Goal: Information Seeking & Learning: Check status

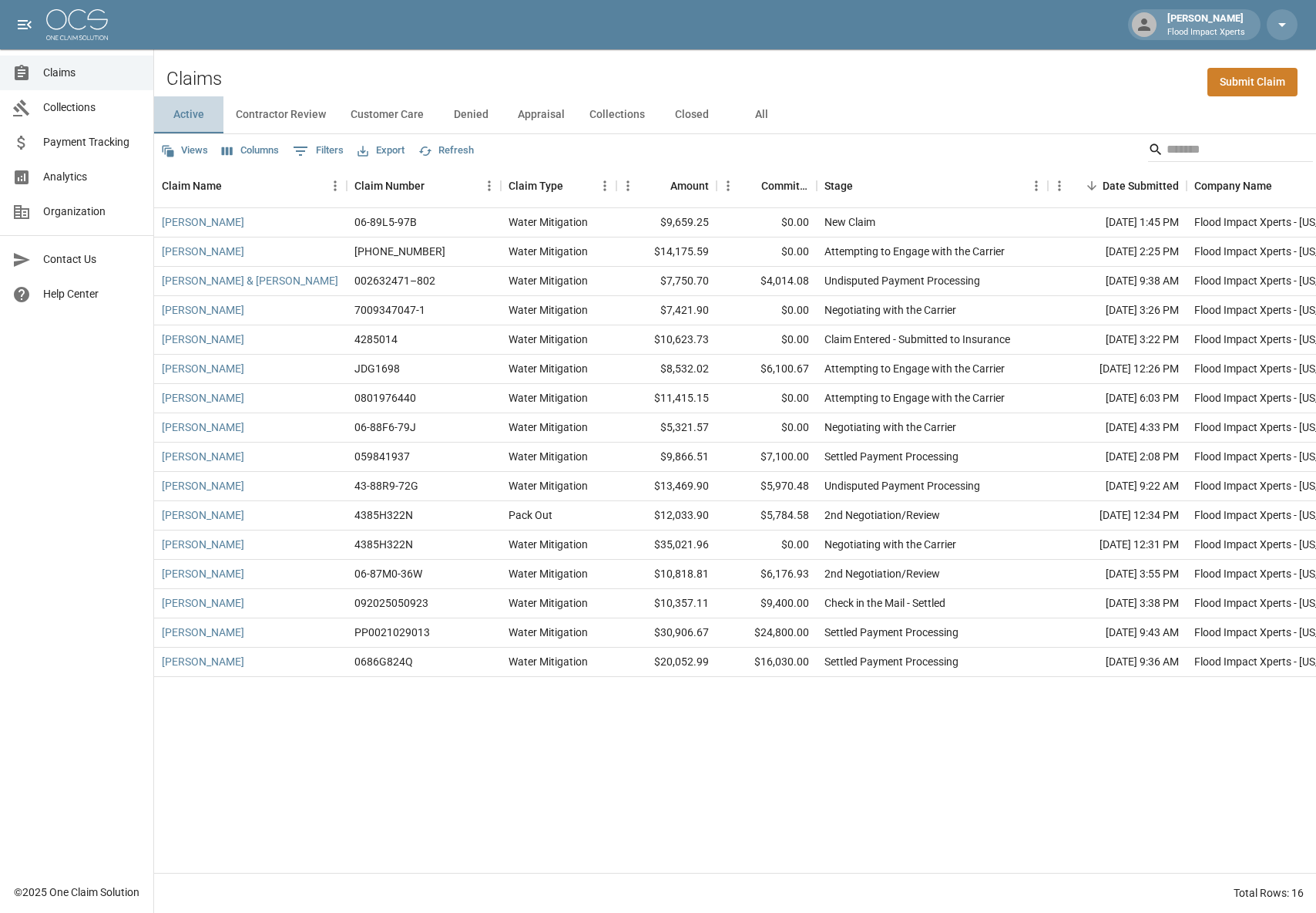
click at [193, 117] on button "Active" at bounding box center [188, 114] width 69 height 37
click at [192, 224] on link "[PERSON_NAME]" at bounding box center [203, 222] width 82 height 15
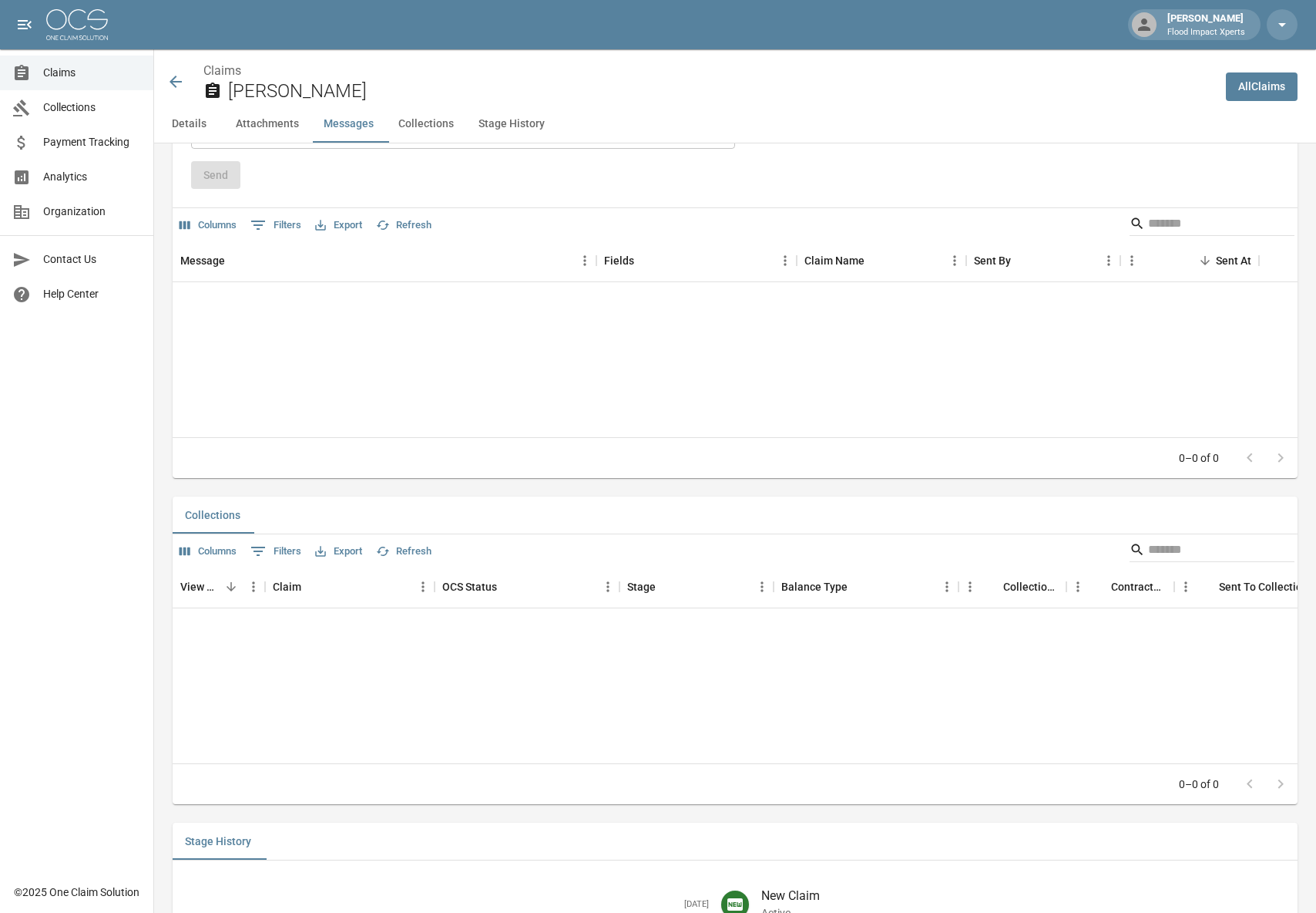
scroll to position [1405, 0]
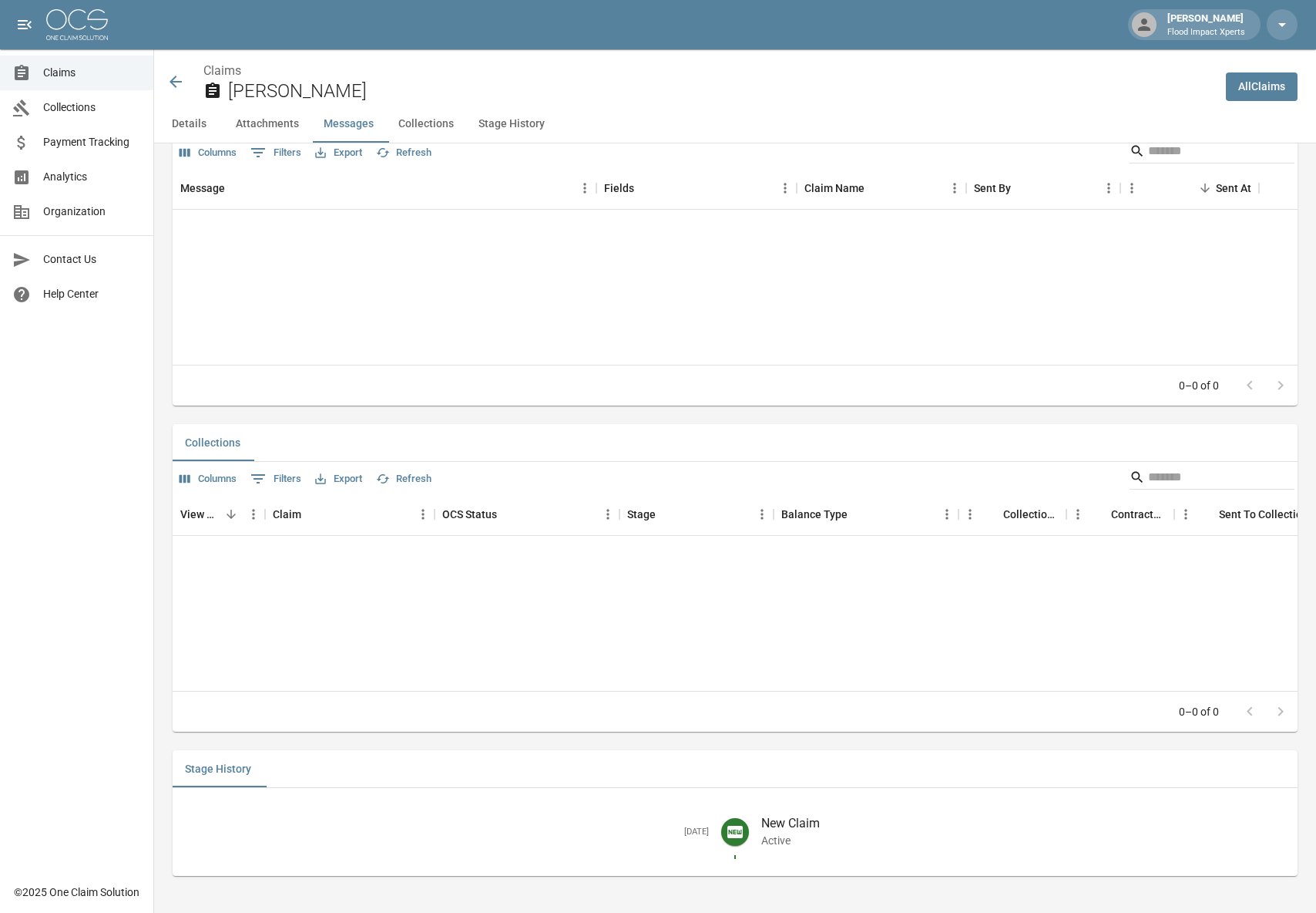
click at [170, 79] on icon at bounding box center [175, 82] width 19 height 19
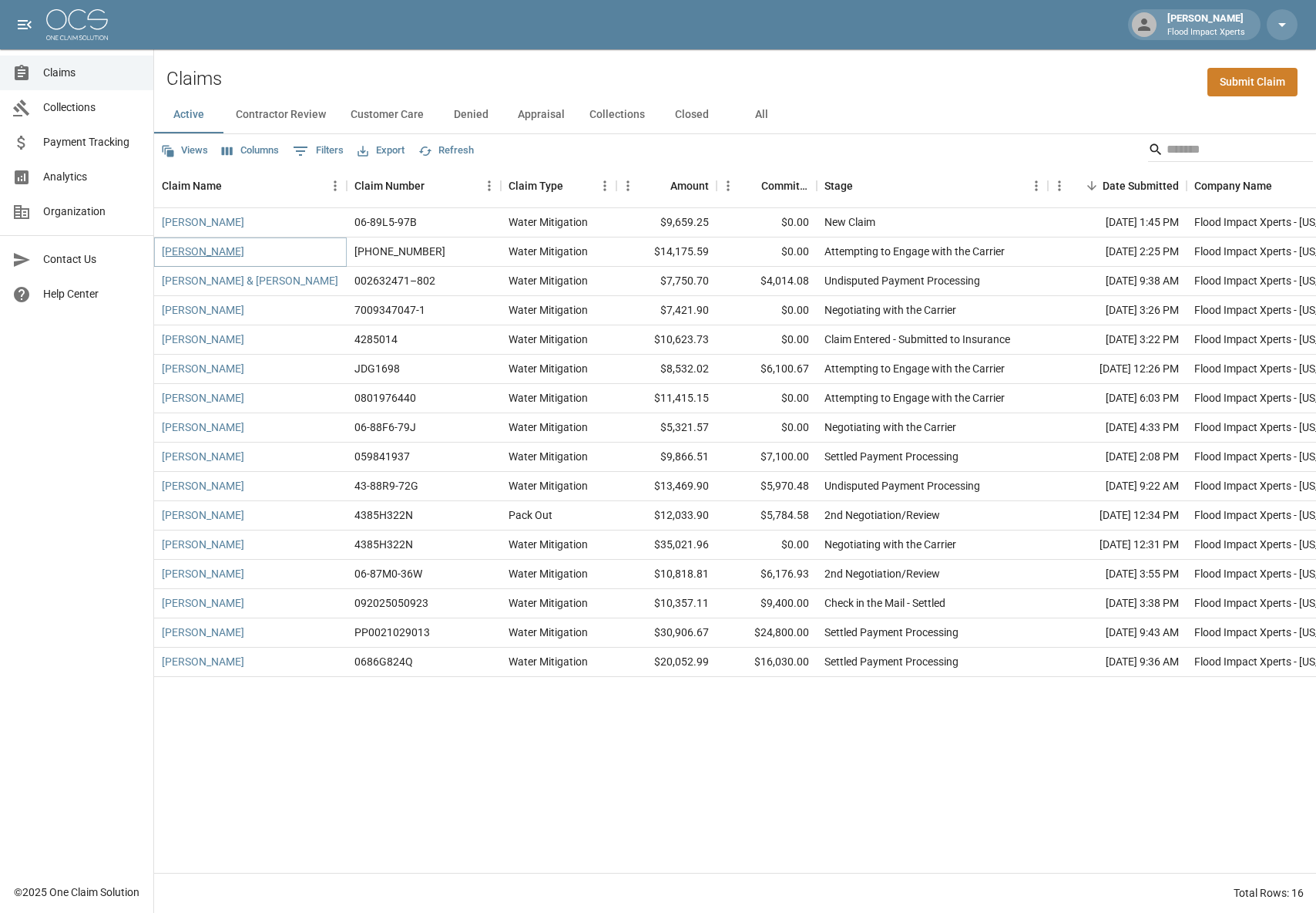
click at [198, 254] on link "[PERSON_NAME]" at bounding box center [203, 251] width 82 height 15
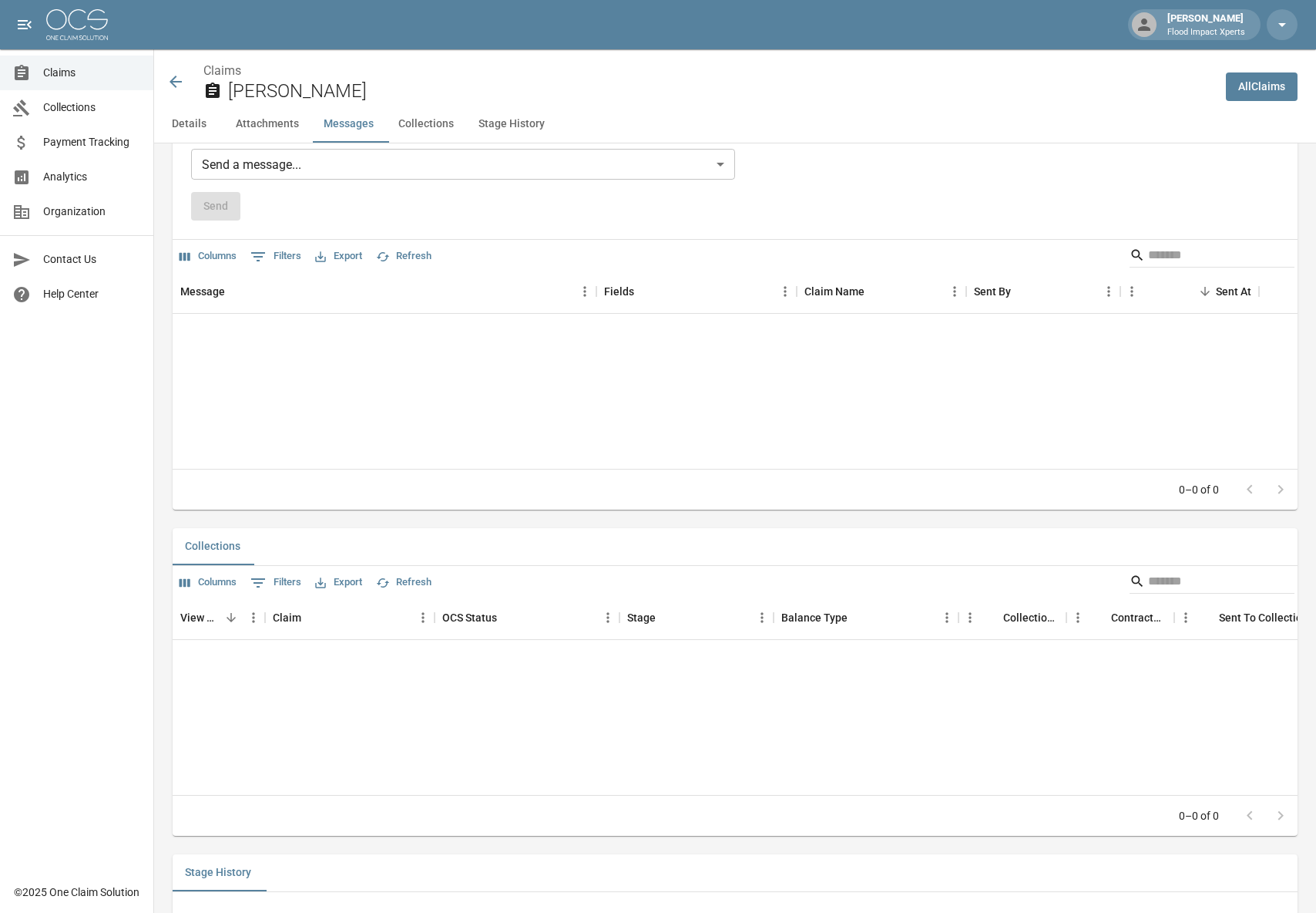
scroll to position [1563, 0]
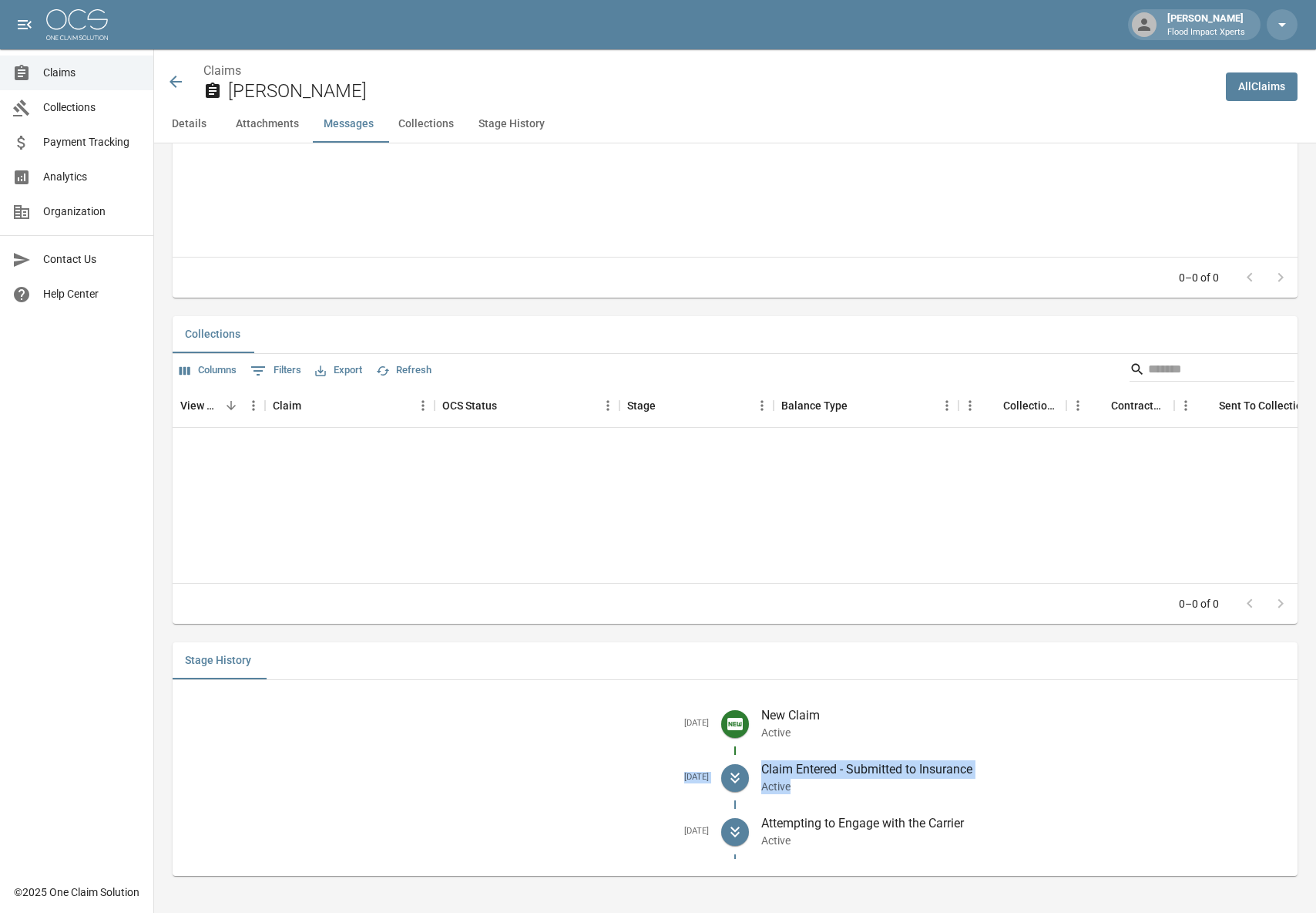
drag, startPoint x: 654, startPoint y: 775, endPoint x: 857, endPoint y: 786, distance: 203.3
click at [857, 786] on li "Sep 12, 2025 Claim Entered - Submitted to Insurance Active" at bounding box center [735, 778] width 1101 height 54
copy li "Sep 12, 2025 Claim Entered - Submitted to Insurance Active"
click at [176, 79] on icon at bounding box center [175, 82] width 19 height 19
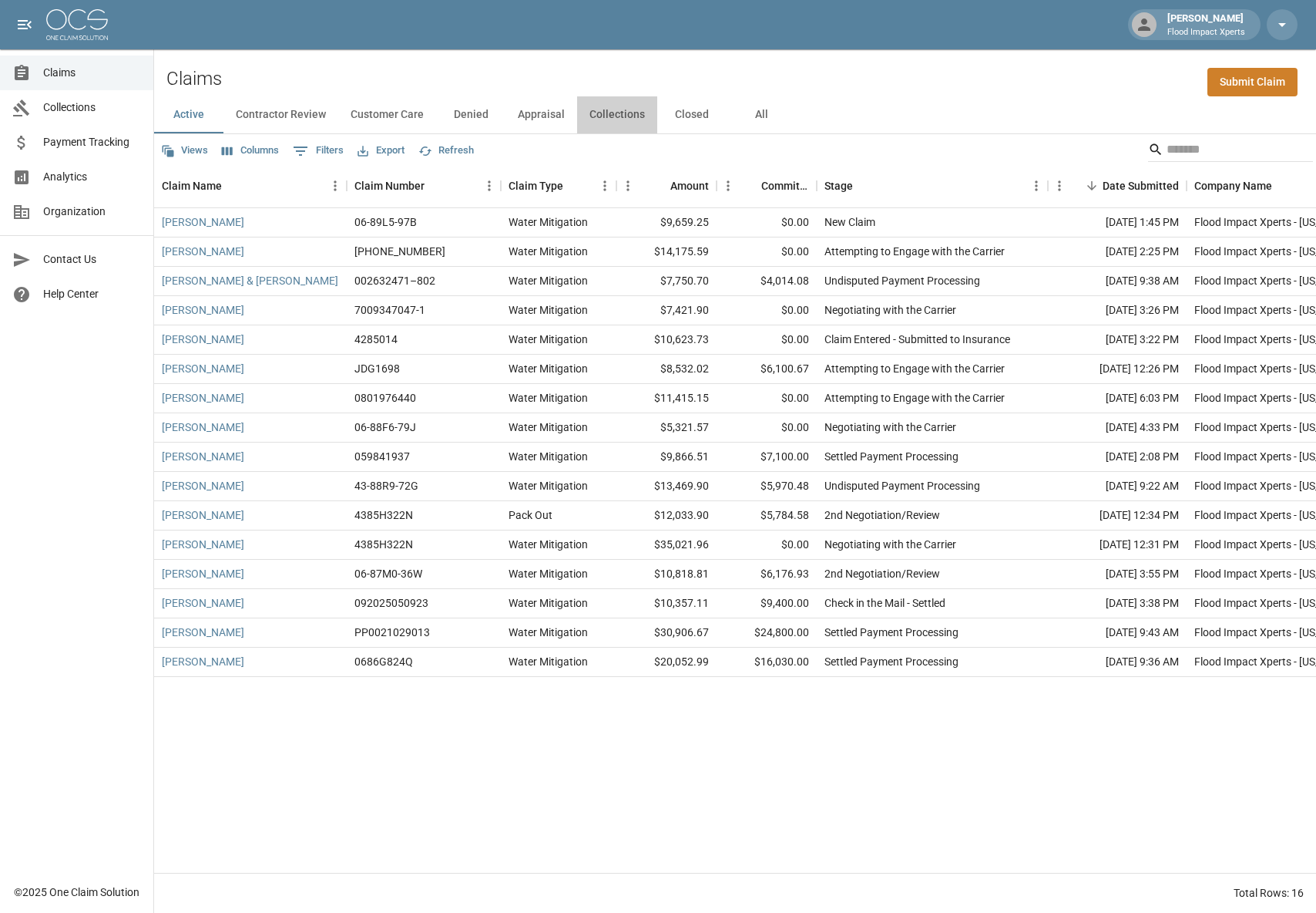
click at [614, 117] on button "Collections" at bounding box center [617, 114] width 80 height 37
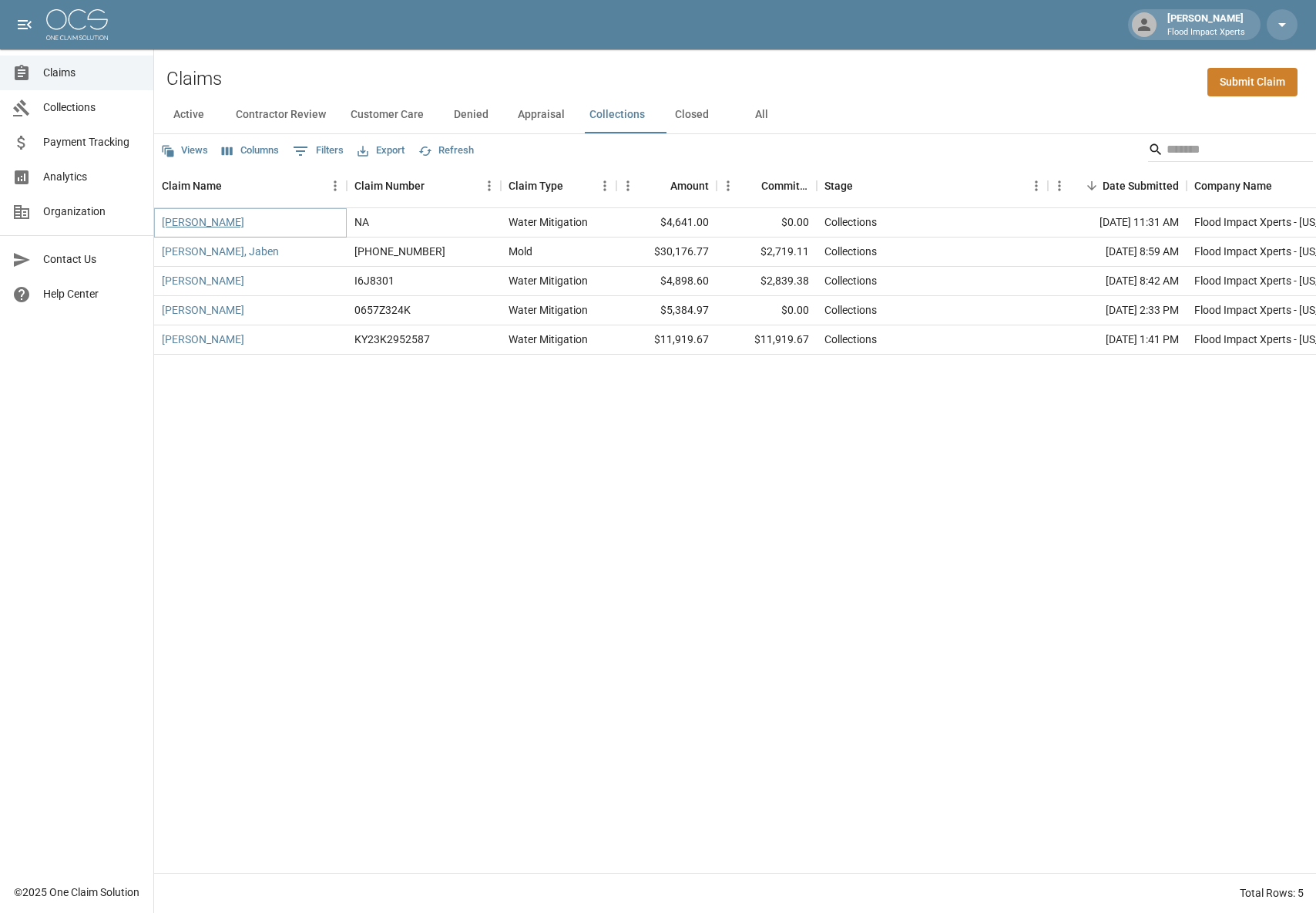
click at [191, 226] on link "[PERSON_NAME]" at bounding box center [203, 222] width 82 height 15
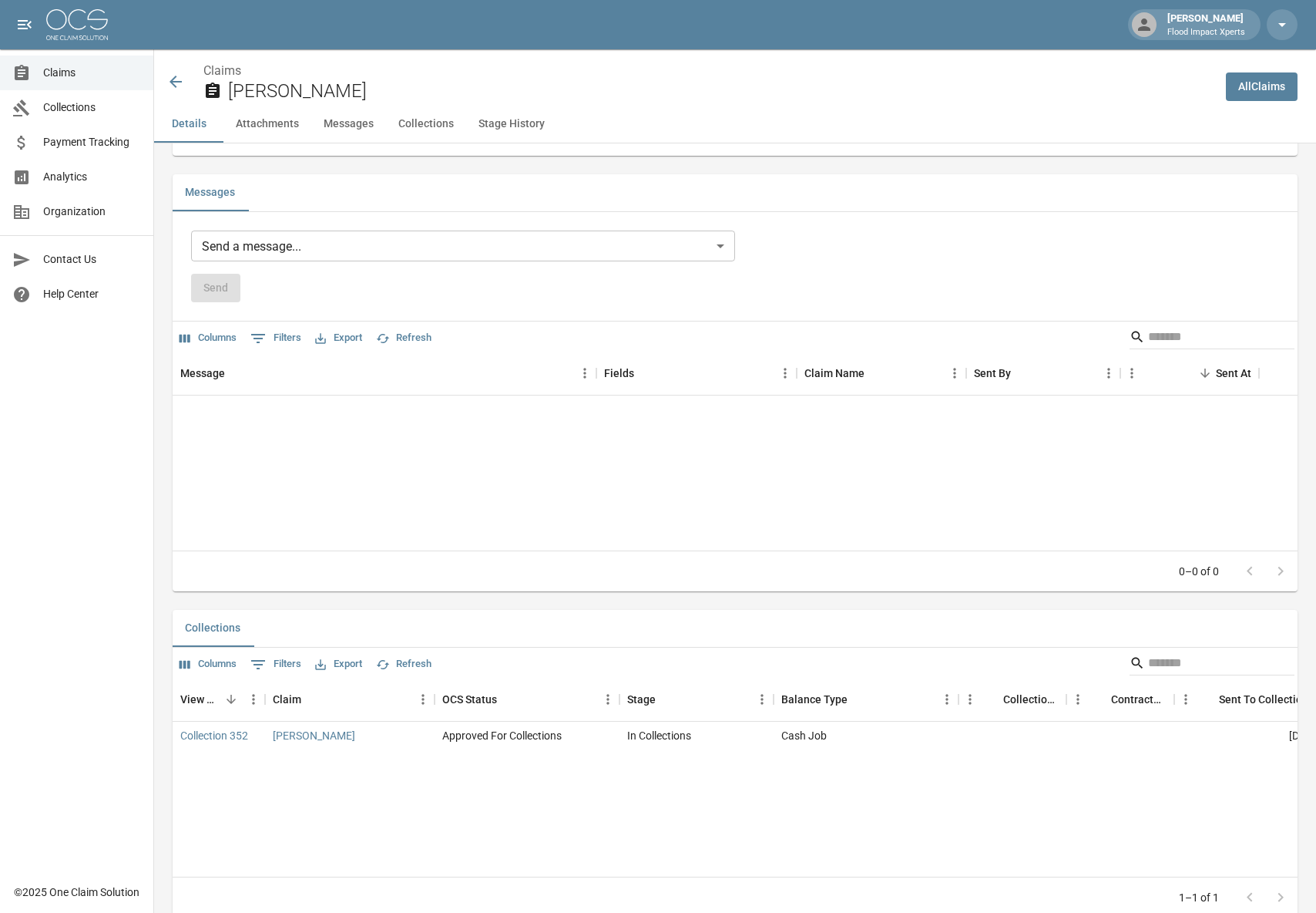
scroll to position [1725, 0]
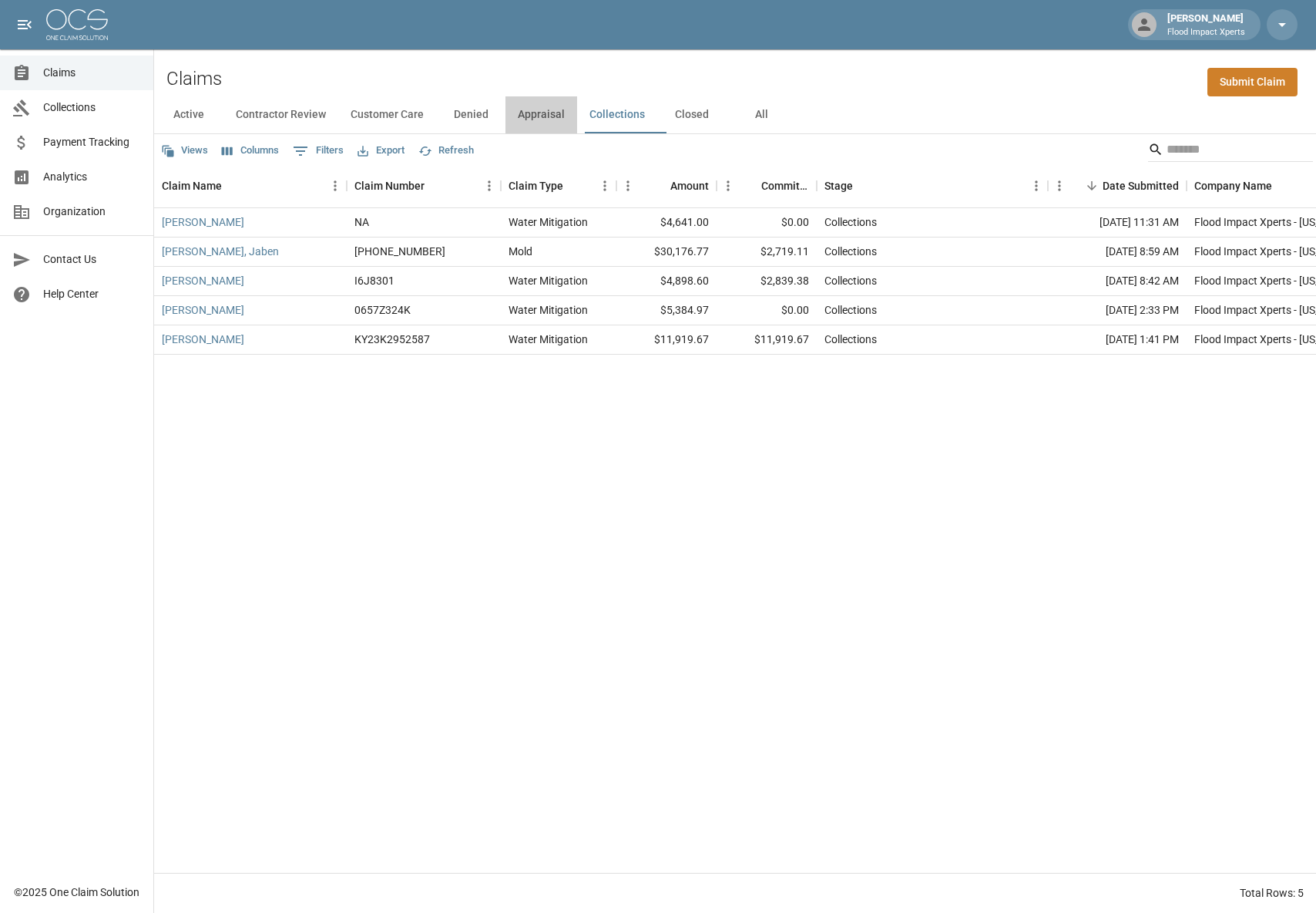
click at [543, 115] on button "Appraisal" at bounding box center [541, 114] width 72 height 37
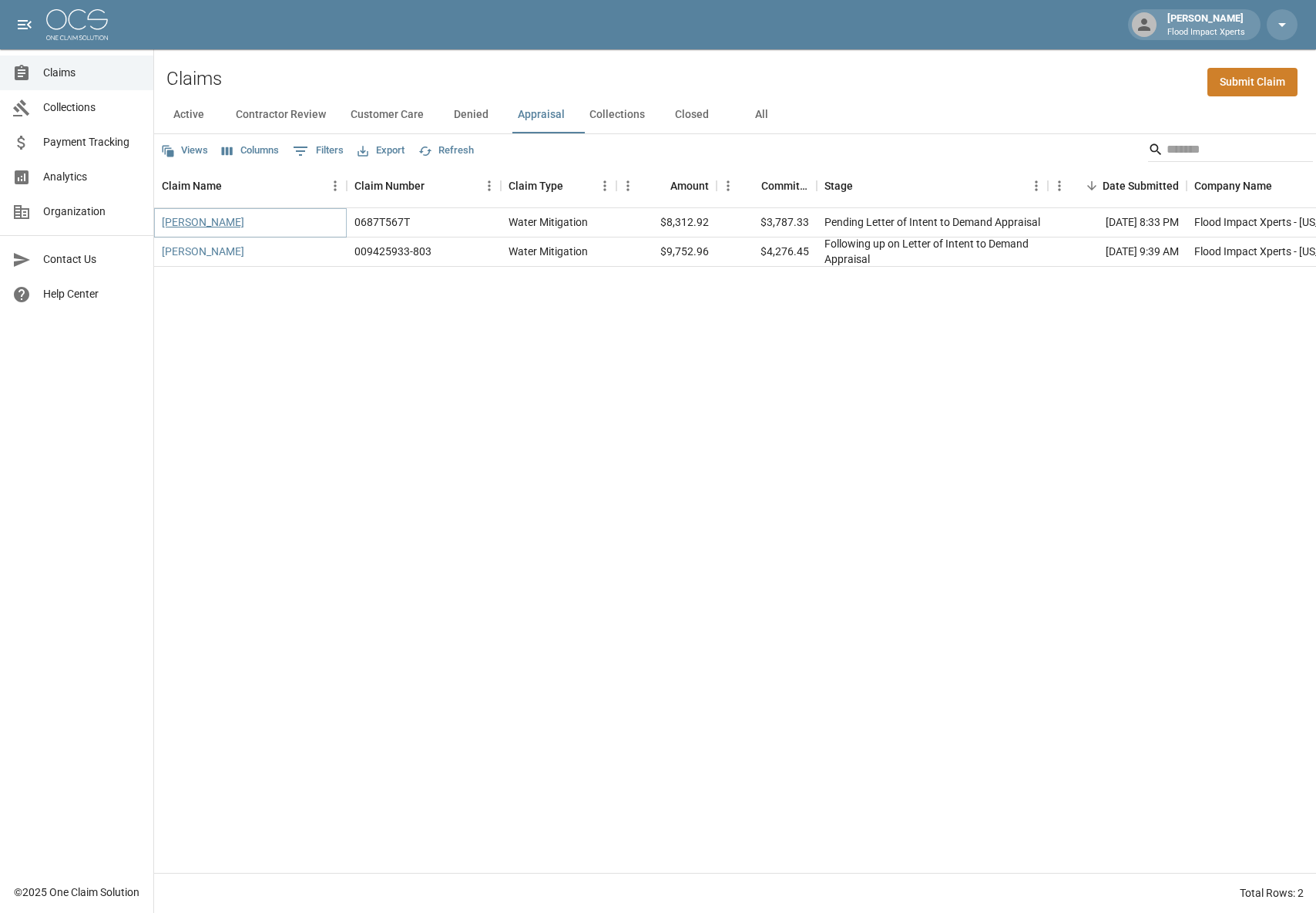
click at [169, 223] on link "[PERSON_NAME]" at bounding box center [203, 222] width 82 height 15
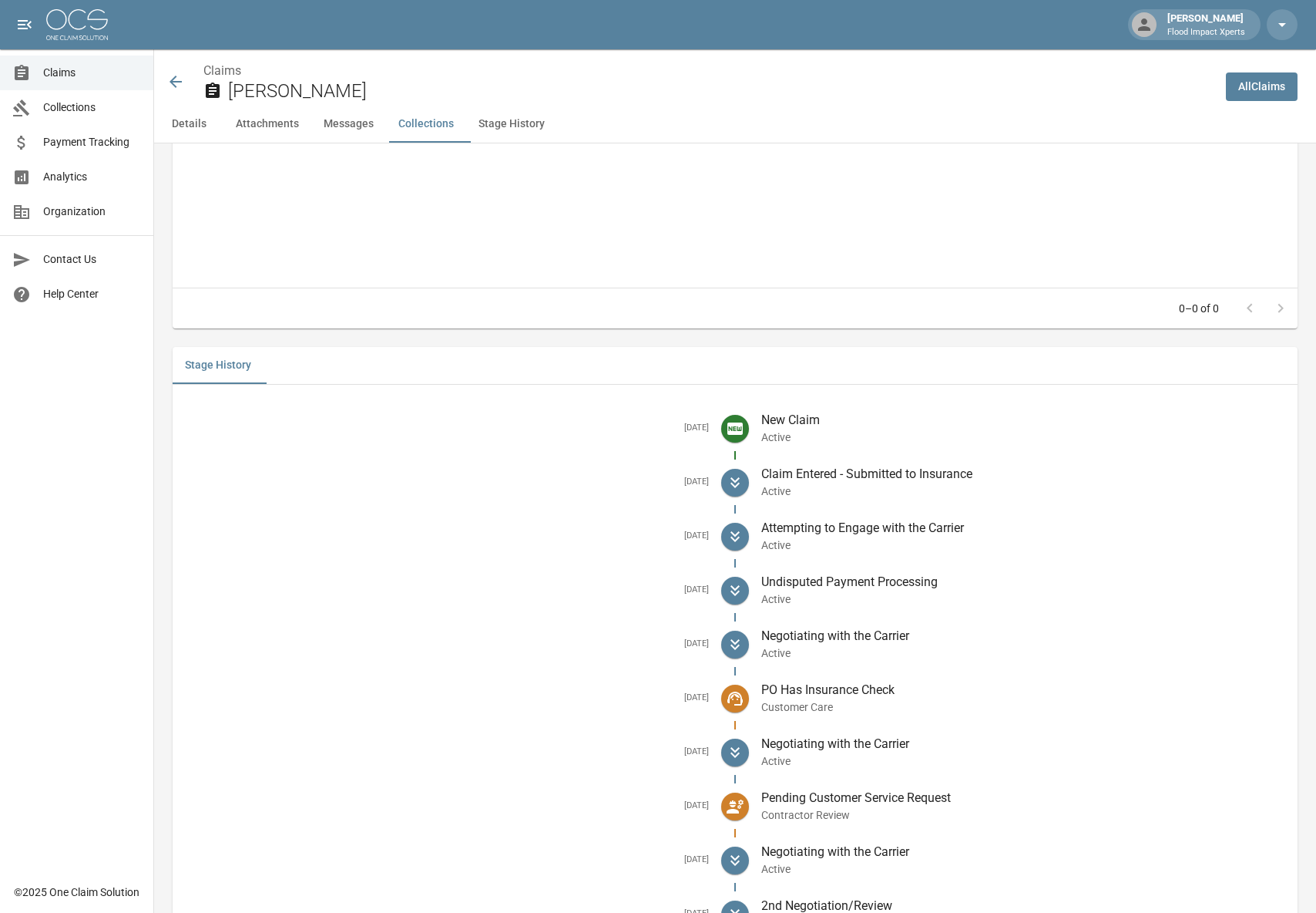
scroll to position [1983, 0]
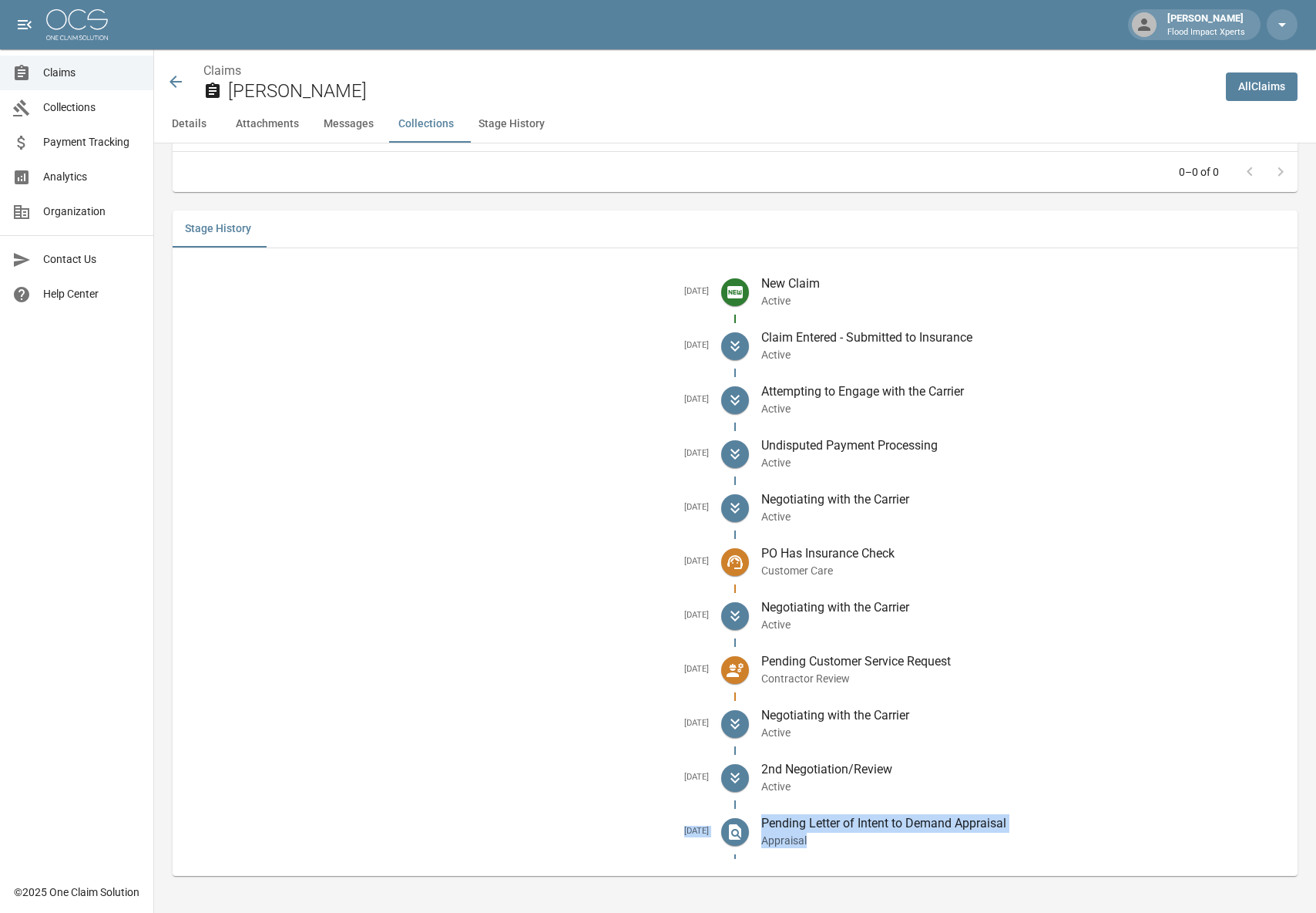
drag, startPoint x: 669, startPoint y: 833, endPoint x: 866, endPoint y: 831, distance: 197.0
click at [898, 835] on li "[DATE] Pending Letter of Intent to Demand Appraisal Appraisal" at bounding box center [735, 831] width 1101 height 54
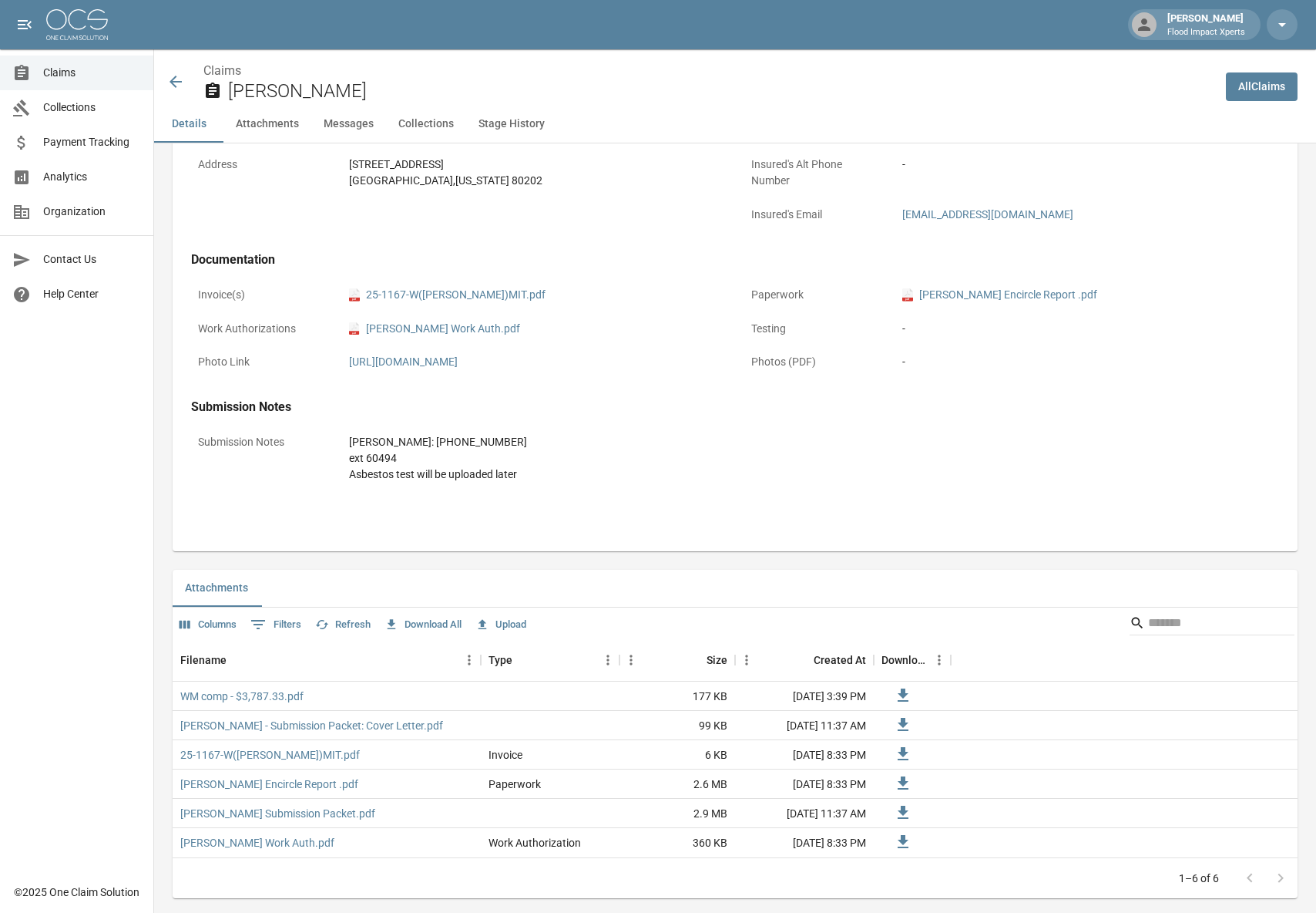
scroll to position [502, 0]
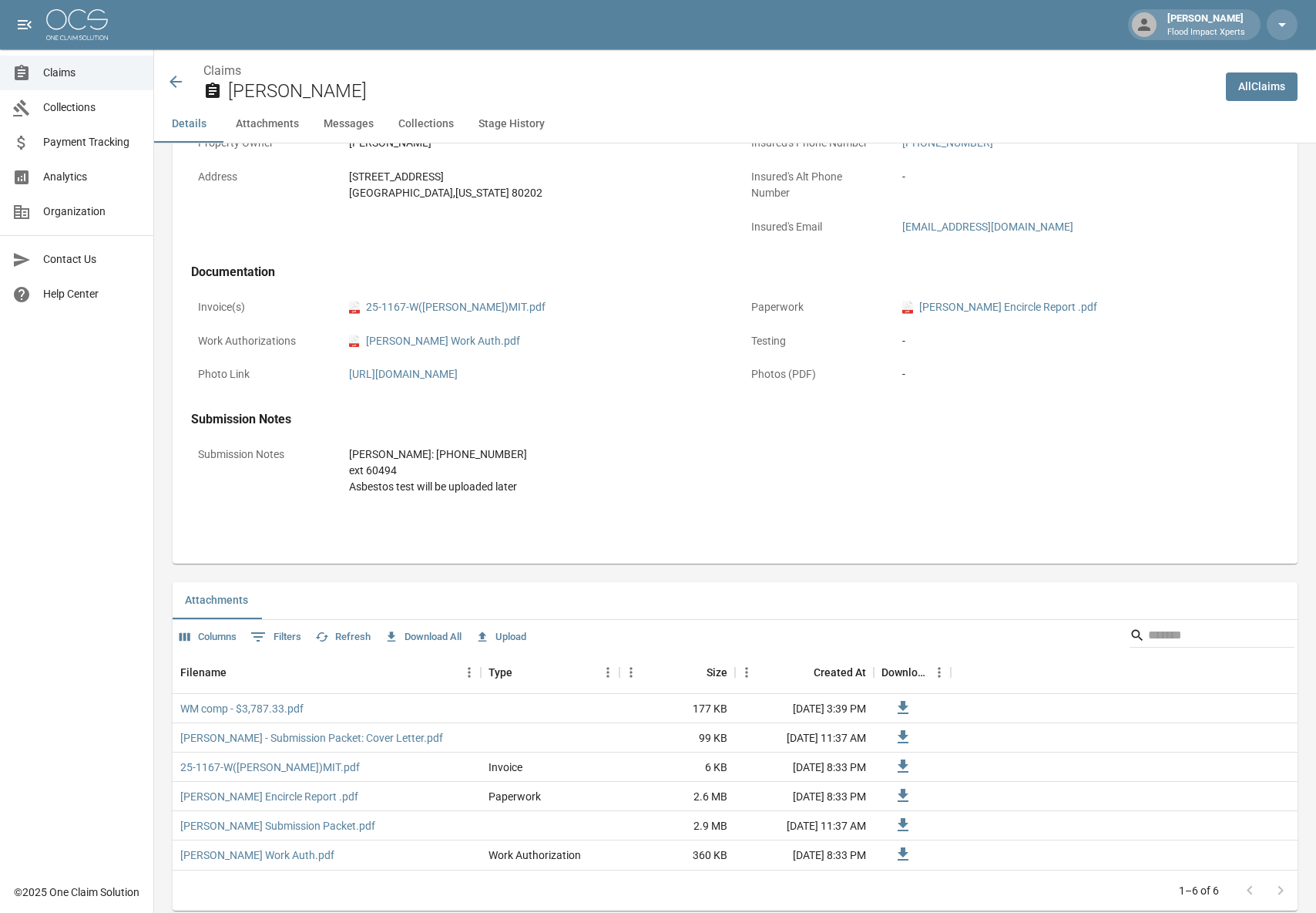
click at [173, 77] on icon at bounding box center [175, 82] width 19 height 19
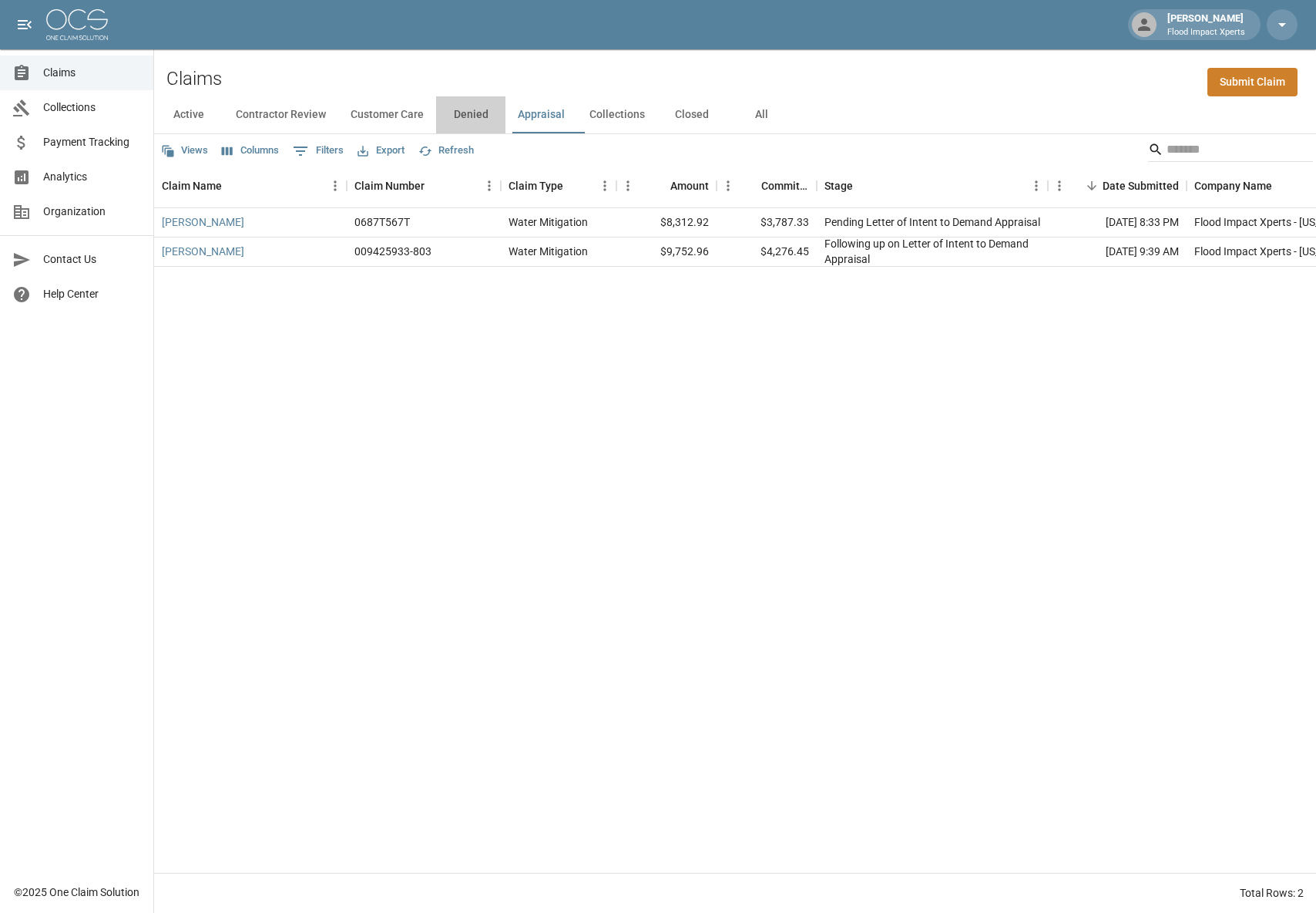
click at [472, 118] on button "Denied" at bounding box center [470, 114] width 69 height 37
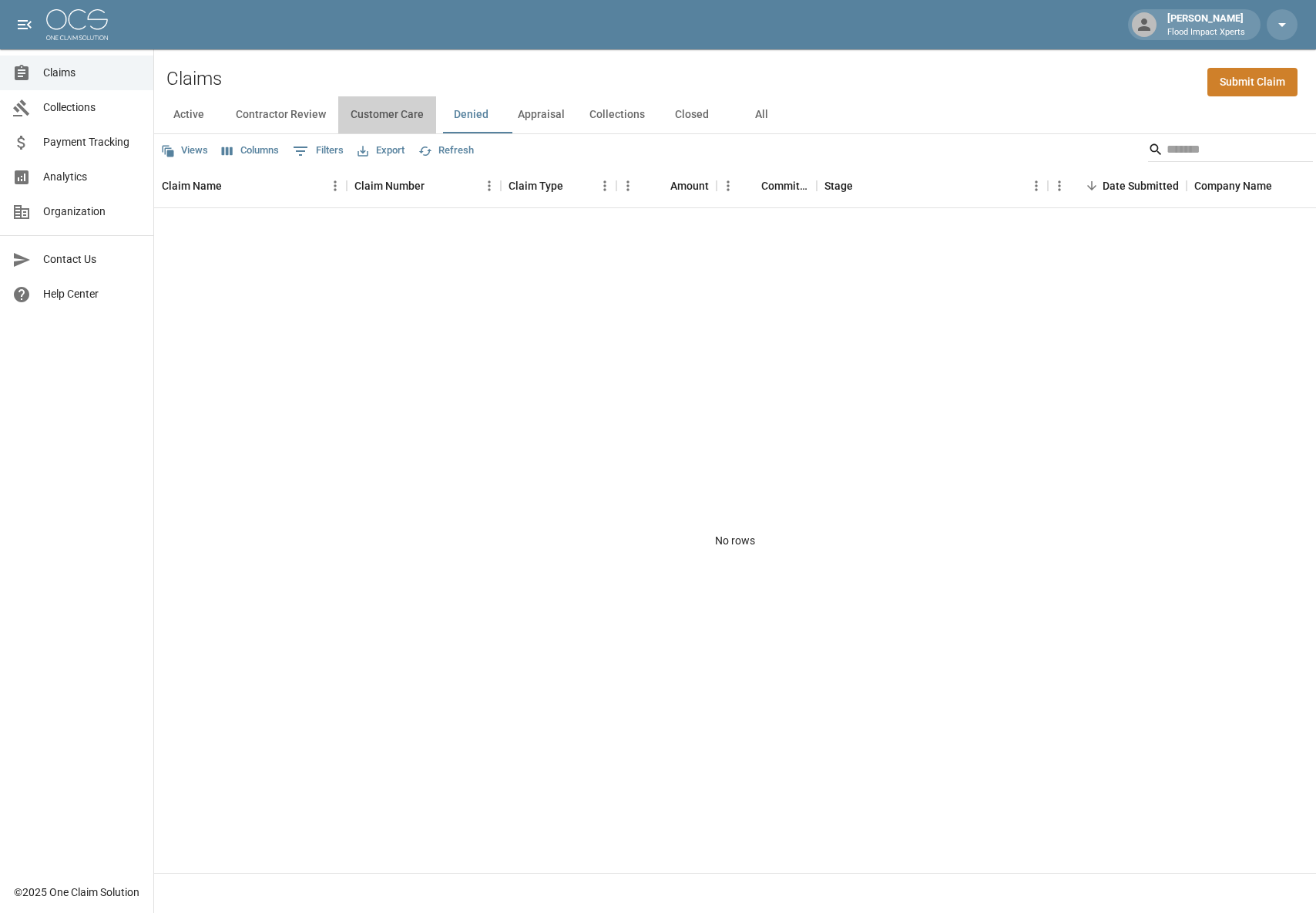
click at [368, 119] on button "Customer Care" at bounding box center [387, 114] width 98 height 37
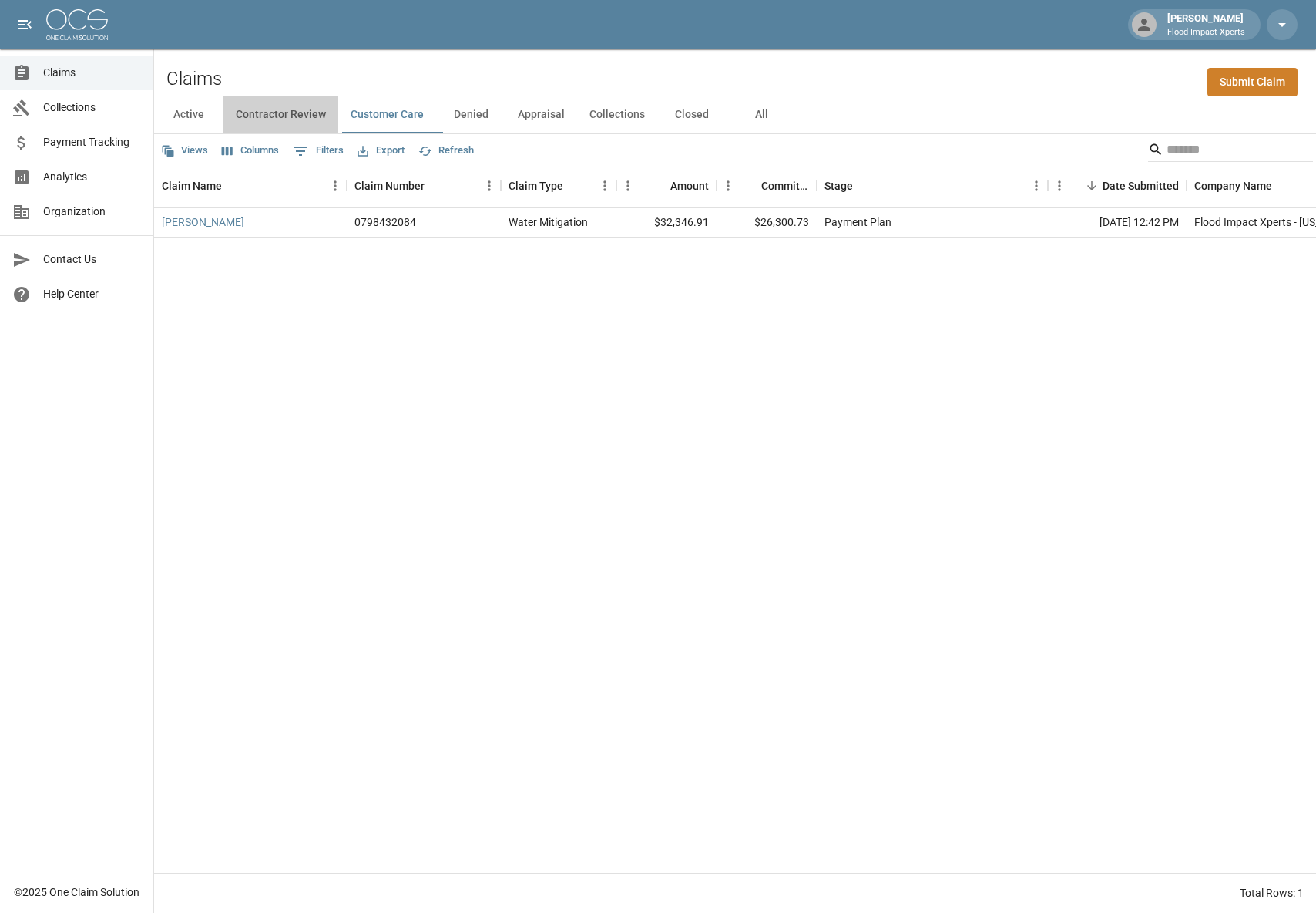
click at [261, 113] on button "Contractor Review" at bounding box center [280, 114] width 115 height 37
click at [183, 111] on button "Active" at bounding box center [188, 114] width 69 height 37
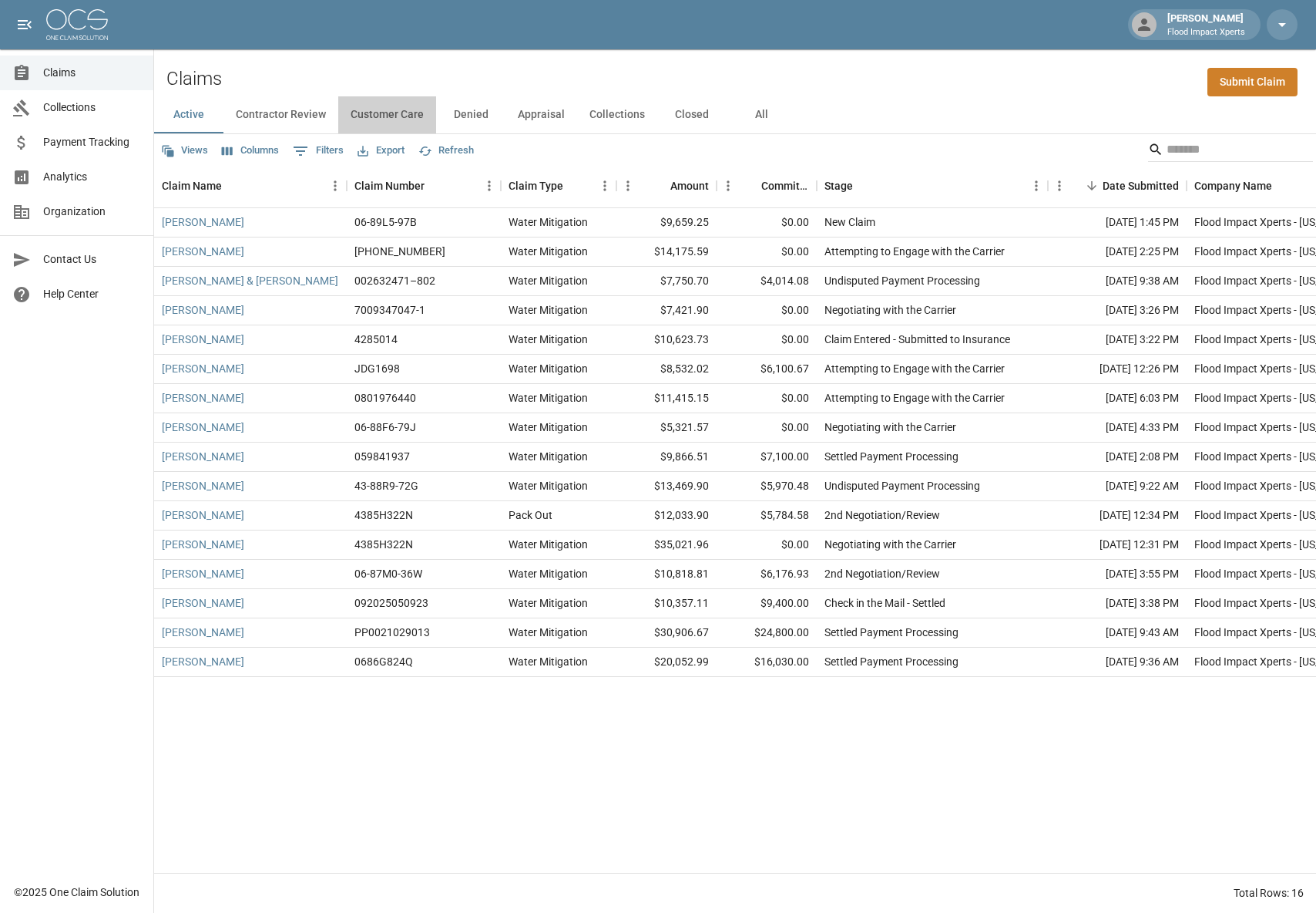
click at [374, 118] on button "Customer Care" at bounding box center [387, 114] width 98 height 37
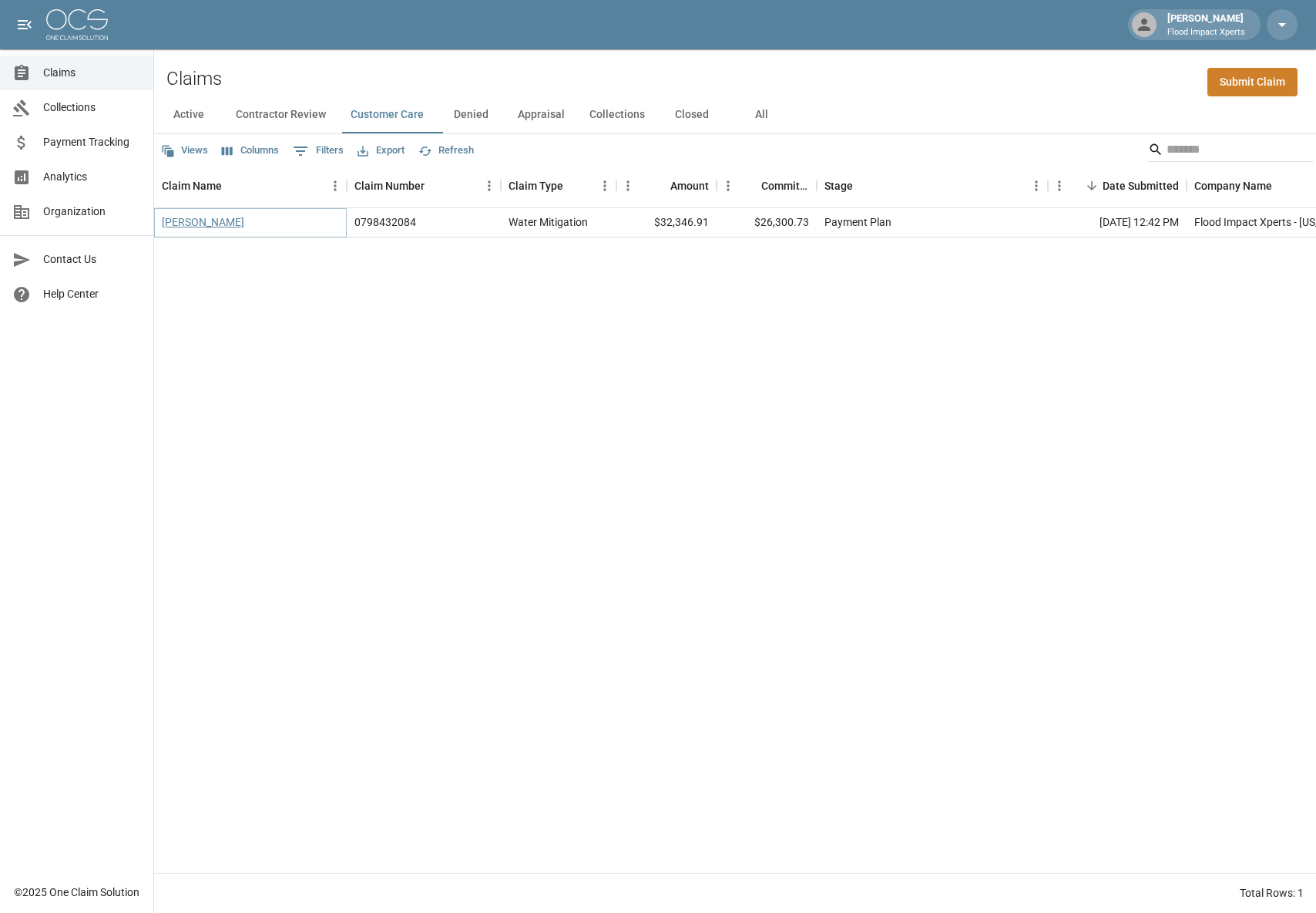
click at [191, 222] on link "[PERSON_NAME]" at bounding box center [203, 222] width 82 height 15
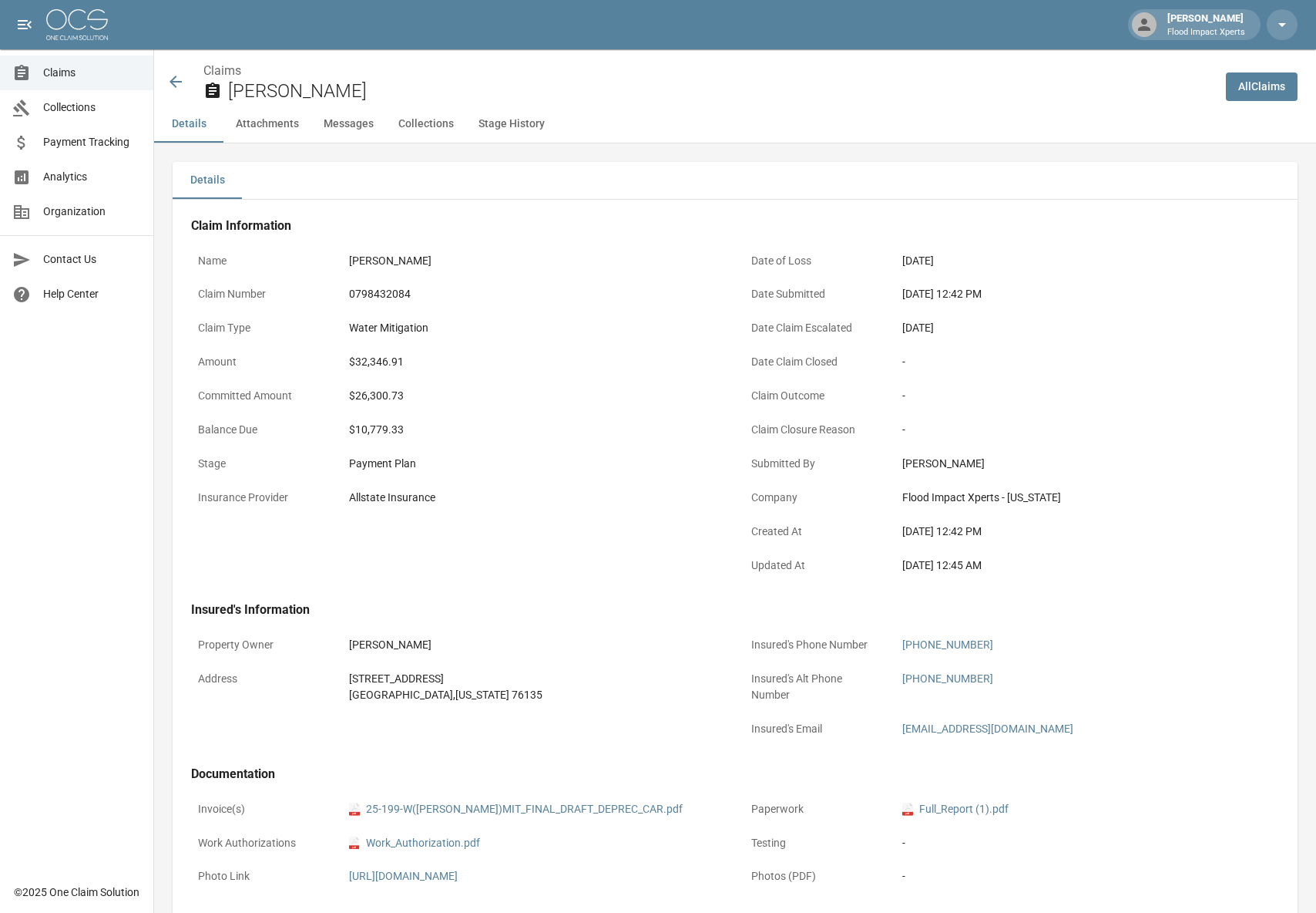
click at [171, 78] on icon at bounding box center [175, 82] width 19 height 19
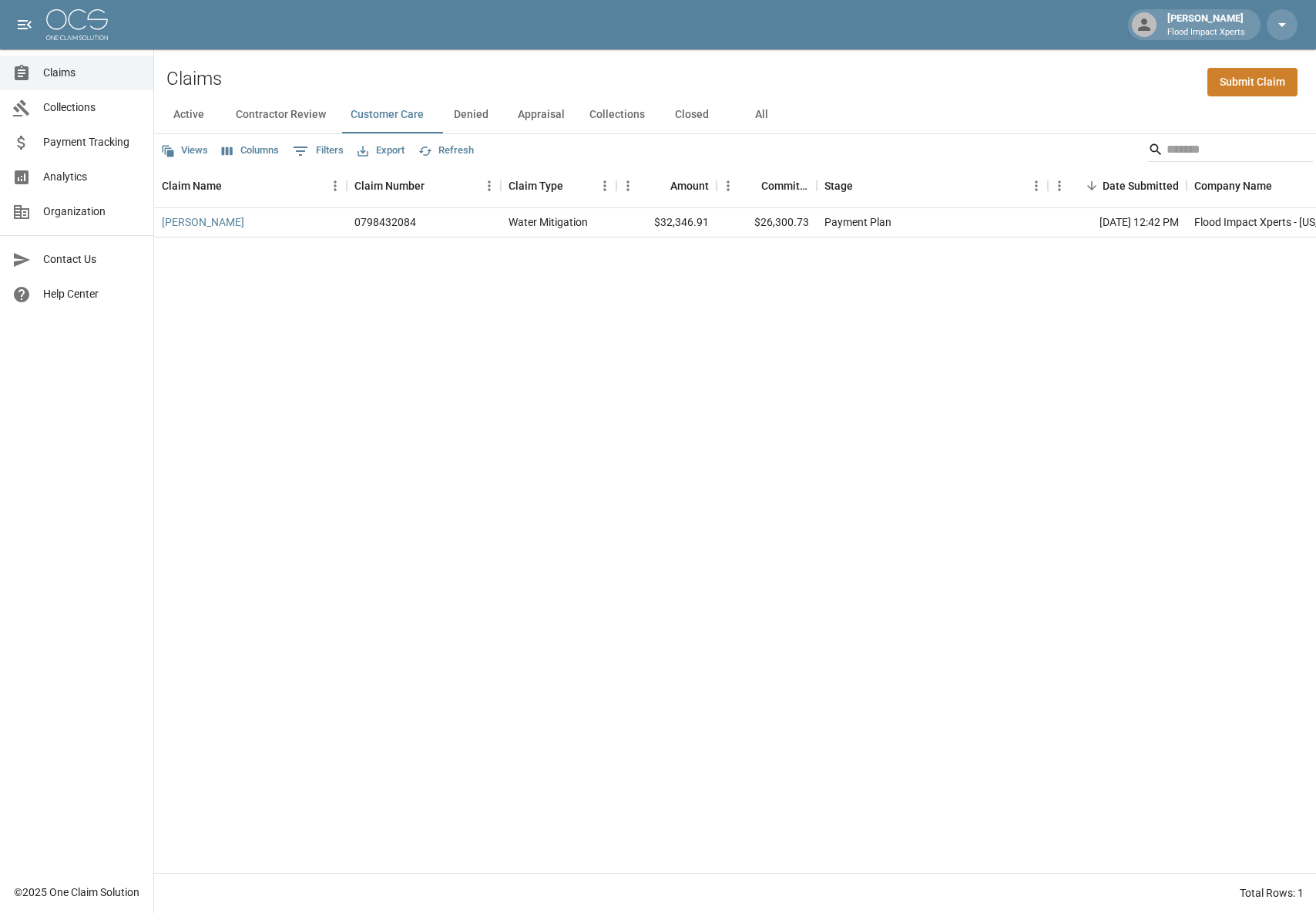
click at [182, 117] on button "Active" at bounding box center [188, 114] width 69 height 37
